Goal: Task Accomplishment & Management: Complete application form

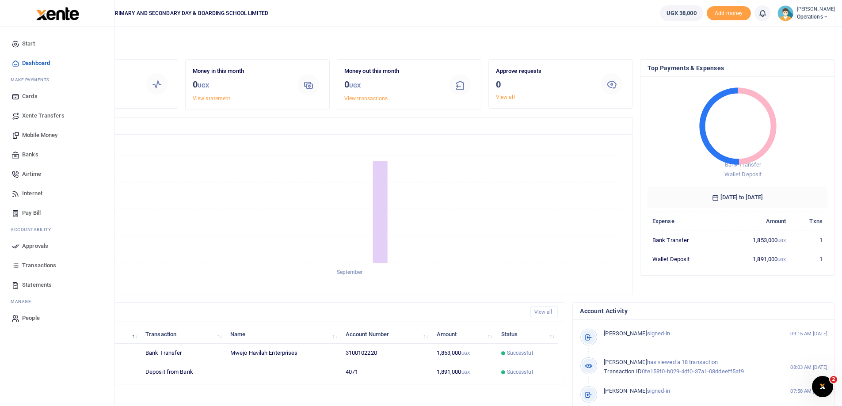
click at [30, 316] on span "People" at bounding box center [31, 318] width 18 height 9
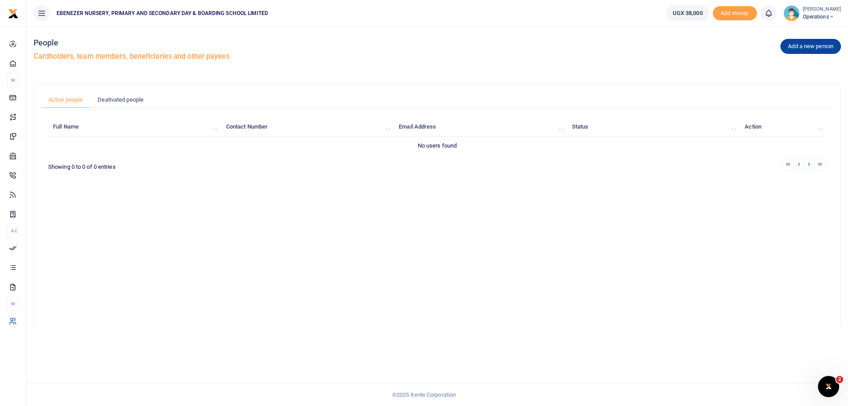
click at [796, 48] on link "Add a new person" at bounding box center [811, 46] width 61 height 15
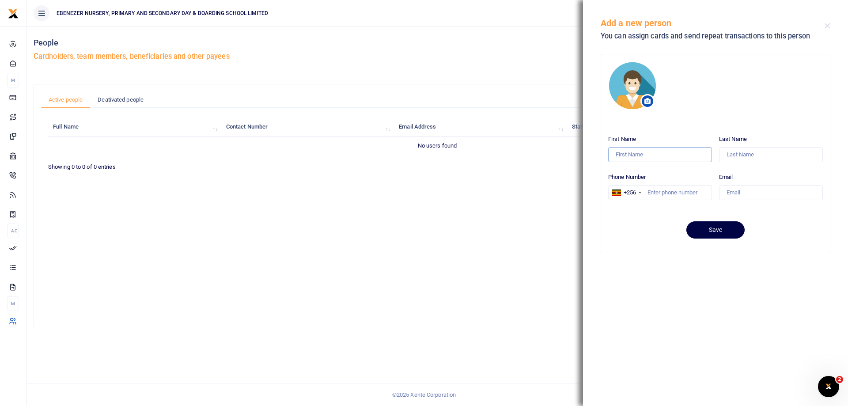
click at [627, 154] on input "First Name" at bounding box center [660, 154] width 104 height 15
type input "KUKUNDAKWE"
click at [740, 153] on input "Last Name" at bounding box center [771, 154] width 104 height 15
type input "FAITH"
click at [653, 190] on input "Phone Number" at bounding box center [660, 192] width 104 height 15
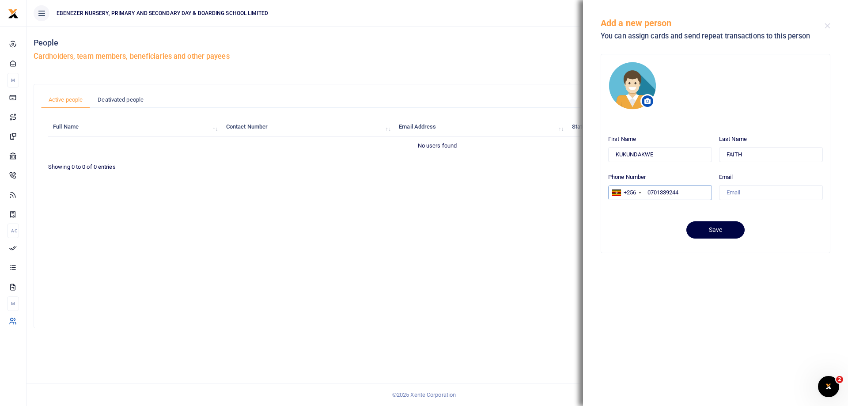
click at [649, 193] on input "0701339244" at bounding box center [660, 192] width 104 height 15
click at [650, 193] on input "0701339244" at bounding box center [660, 192] width 104 height 15
click at [688, 194] on input "701339244" at bounding box center [660, 192] width 104 height 15
type input "701339244"
click at [754, 193] on input "Email" at bounding box center [771, 192] width 104 height 15
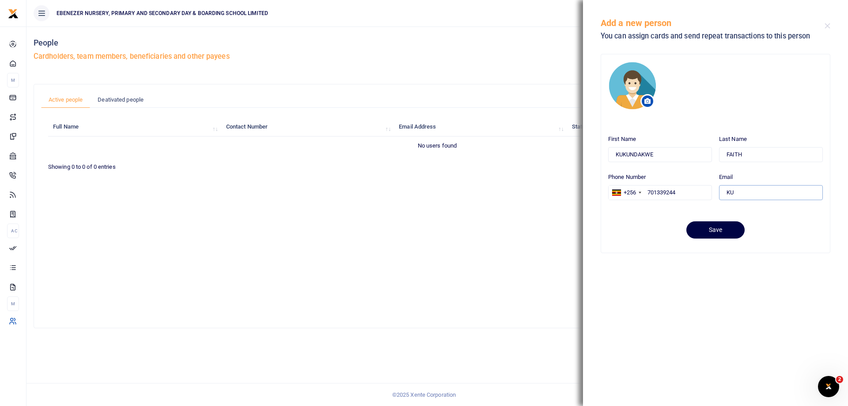
type input "K"
type input "[EMAIL_ADDRESS][DOMAIN_NAME]"
click at [718, 231] on button "Save" at bounding box center [716, 229] width 58 height 17
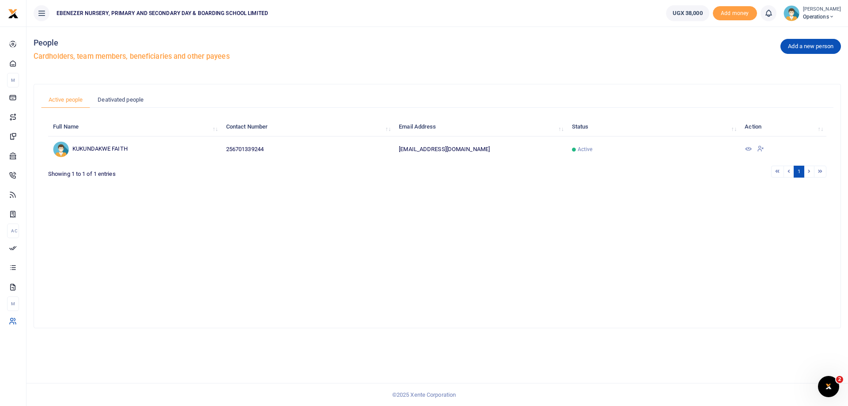
click at [829, 17] on icon at bounding box center [831, 17] width 5 height 6
click at [791, 48] on link "Account Settings" at bounding box center [806, 48] width 77 height 12
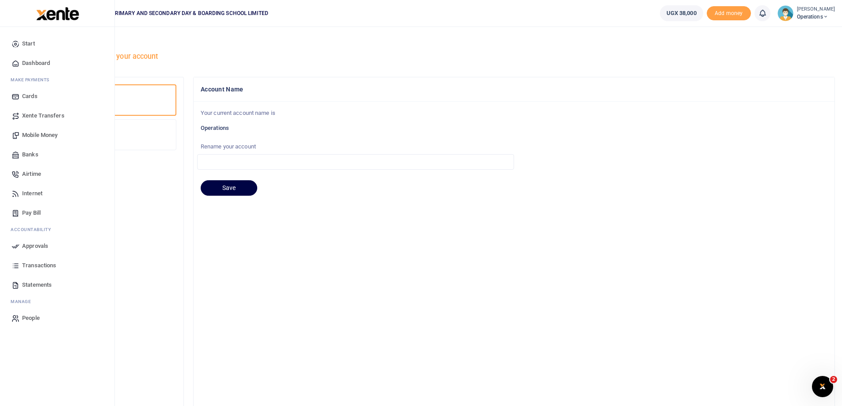
click at [33, 319] on span "People" at bounding box center [31, 318] width 18 height 9
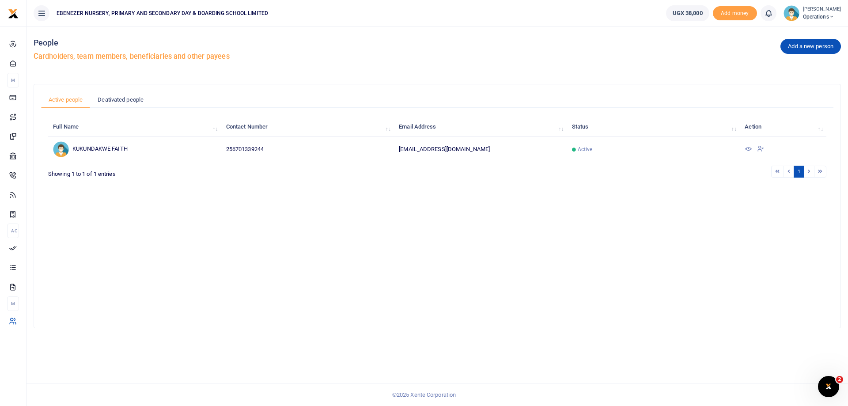
click at [750, 149] on icon at bounding box center [748, 148] width 7 height 7
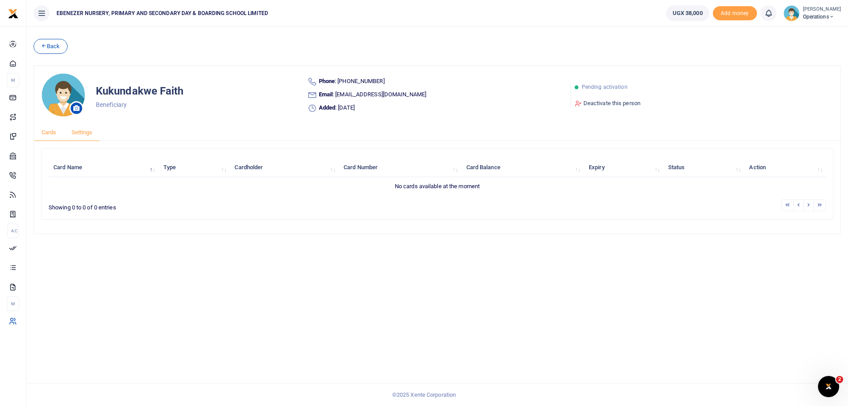
click at [84, 131] on link "Settings" at bounding box center [82, 132] width 36 height 17
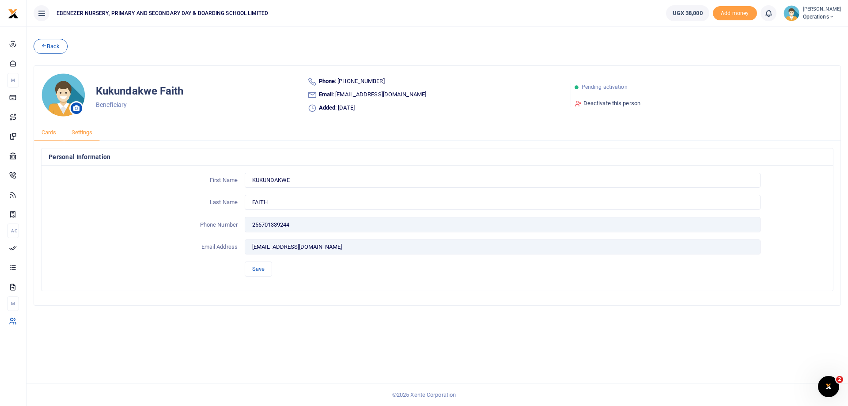
click at [51, 135] on link "Cards" at bounding box center [49, 132] width 30 height 17
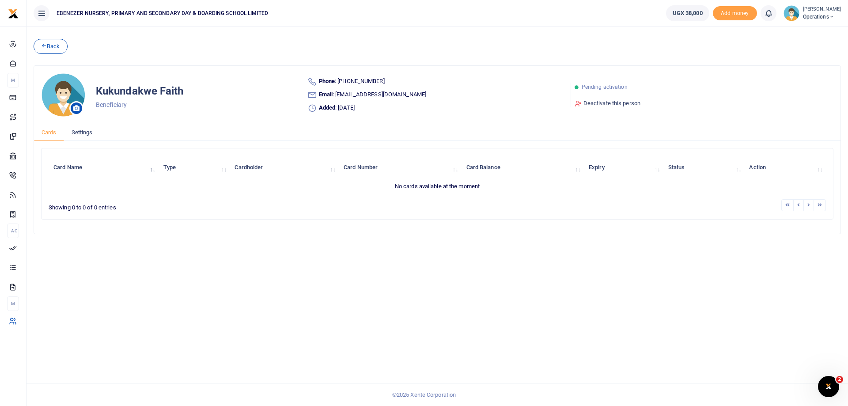
click at [815, 10] on small "[PERSON_NAME]" at bounding box center [822, 10] width 38 height 8
click at [798, 79] on link "Organization Settings" at bounding box center [806, 81] width 77 height 12
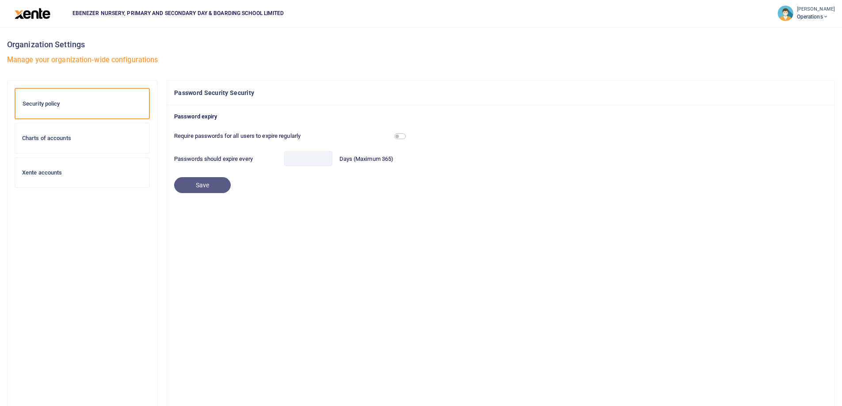
click at [47, 139] on h6 "Charts of accounts" at bounding box center [82, 138] width 120 height 7
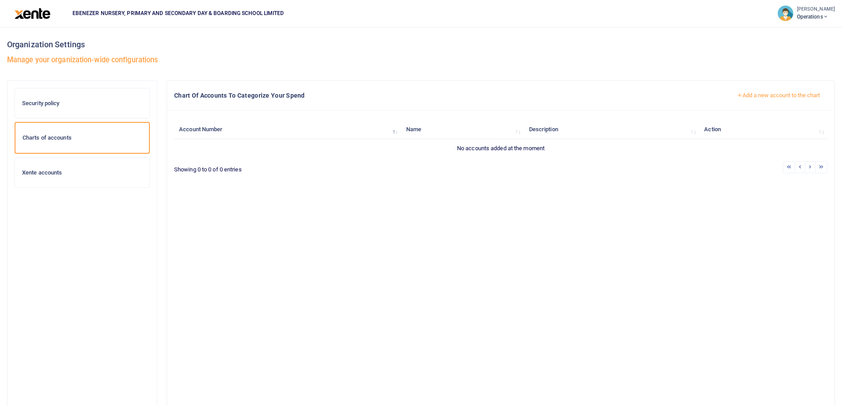
click at [110, 139] on h6 "Charts of accounts" at bounding box center [82, 137] width 119 height 7
click at [763, 95] on button "Add a new account to the chart" at bounding box center [778, 95] width 98 height 15
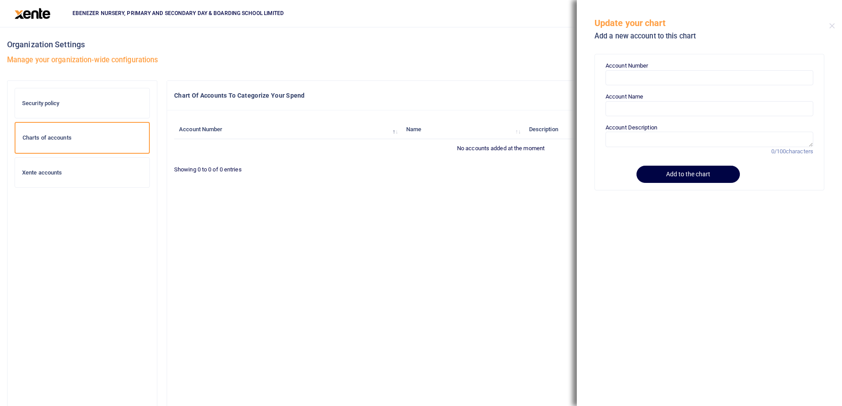
click at [637, 67] on label "Account Number" at bounding box center [626, 65] width 42 height 9
click at [637, 70] on input "Account Number" at bounding box center [709, 77] width 208 height 15
click at [629, 112] on input "Account Name" at bounding box center [709, 108] width 208 height 15
click at [624, 138] on textarea "Account Description" at bounding box center [709, 139] width 208 height 15
click at [631, 71] on input "Account Number" at bounding box center [709, 77] width 208 height 15
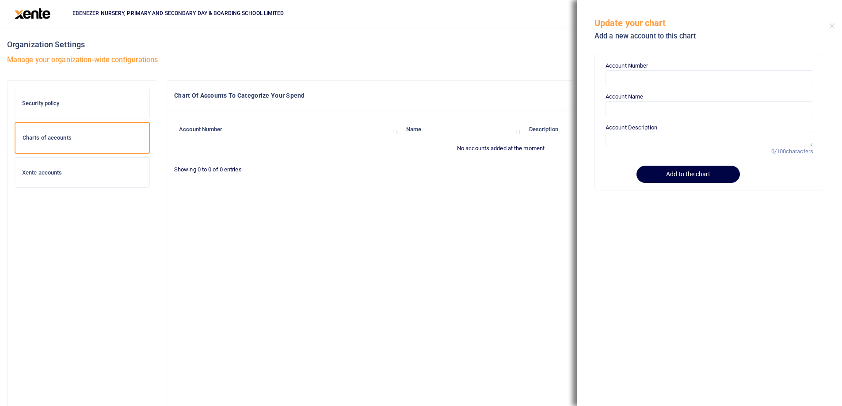
click at [529, 87] on div "Chart Of Accounts To Categorize Your Spend Add a new account to the chart" at bounding box center [500, 96] width 667 height 30
